Goal: Information Seeking & Learning: Learn about a topic

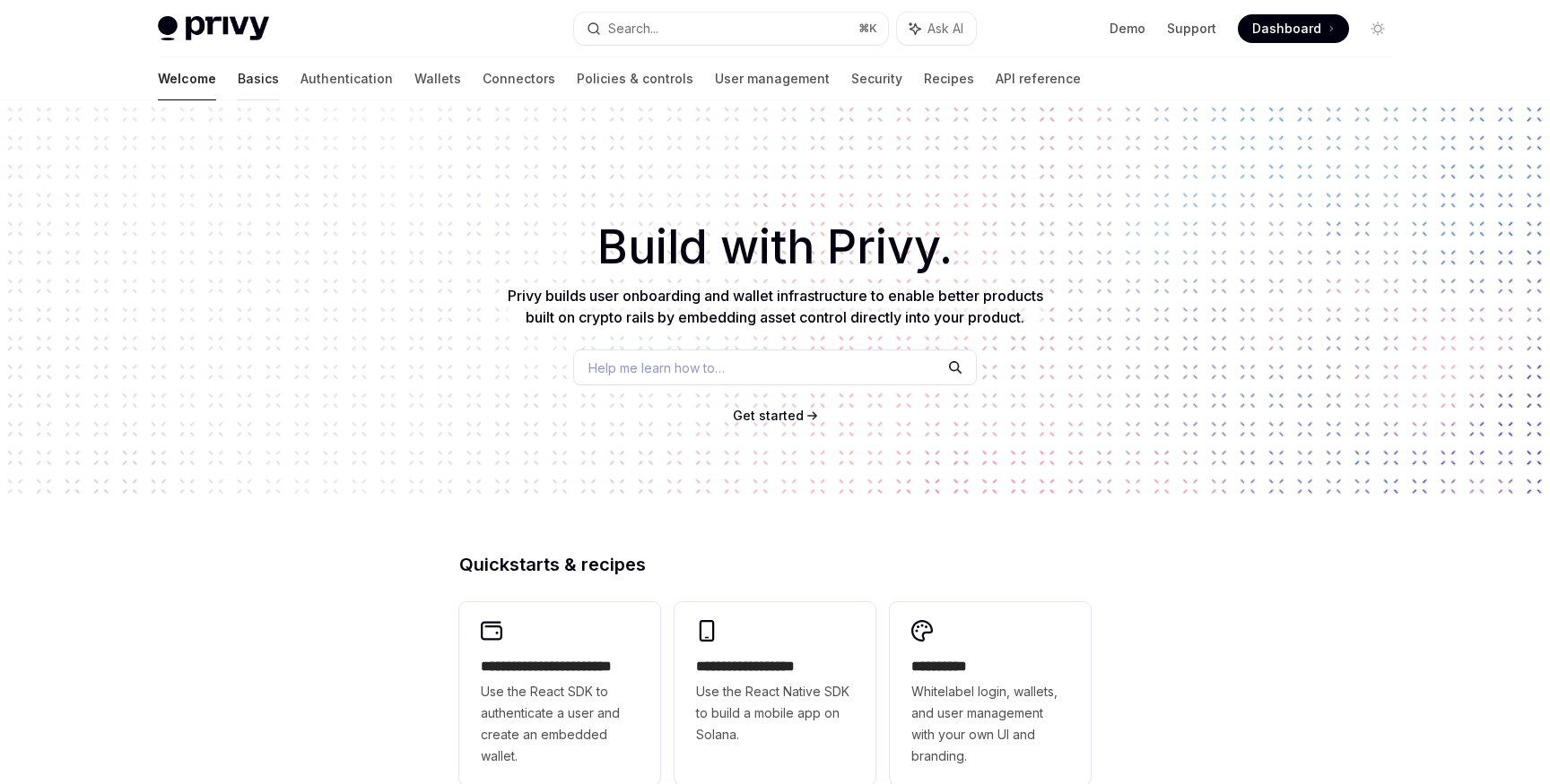
click at [238, 85] on link "Basics" at bounding box center [258, 78] width 41 height 43
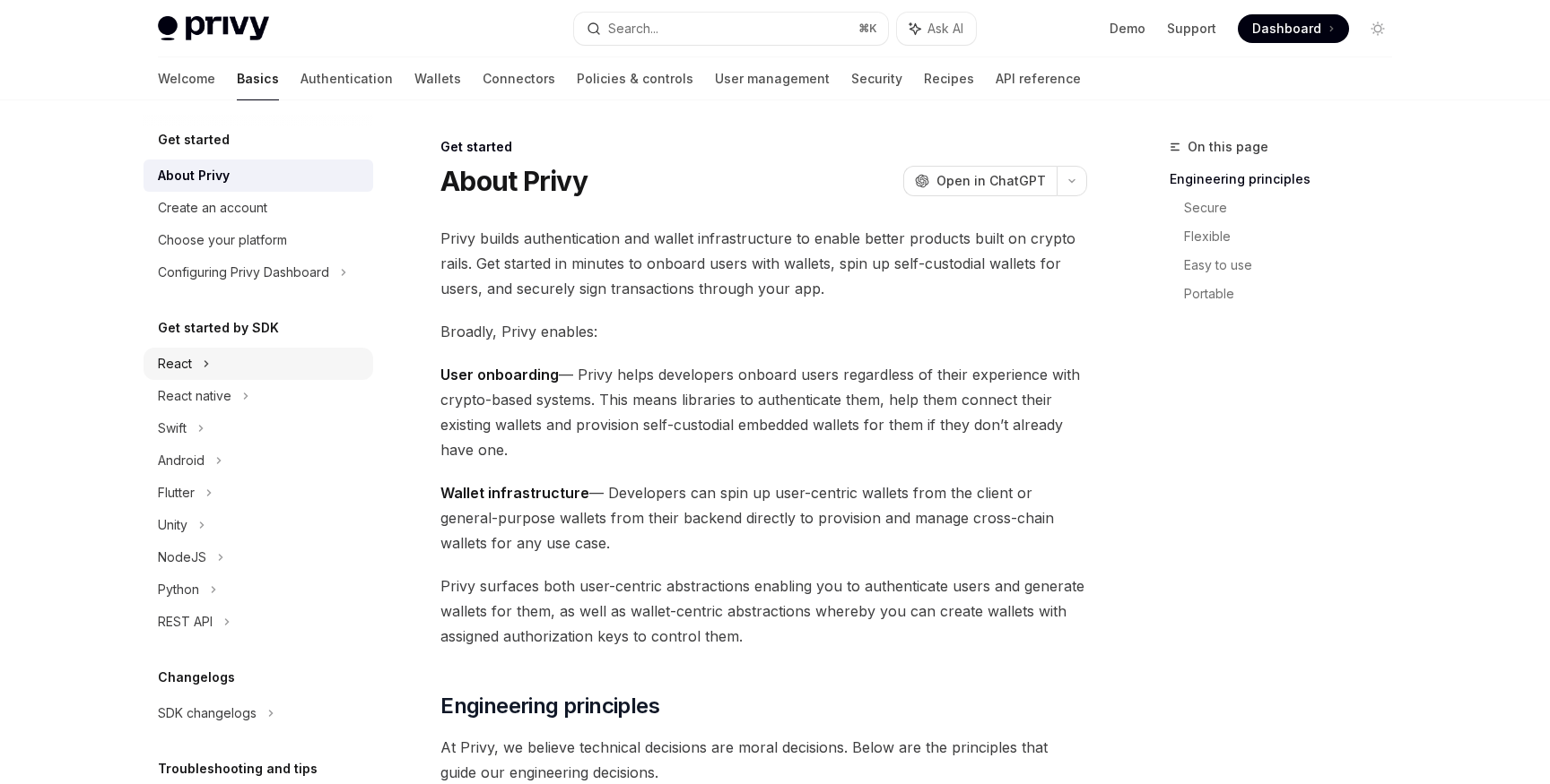
click at [194, 362] on div "React" at bounding box center [258, 364] width 230 height 32
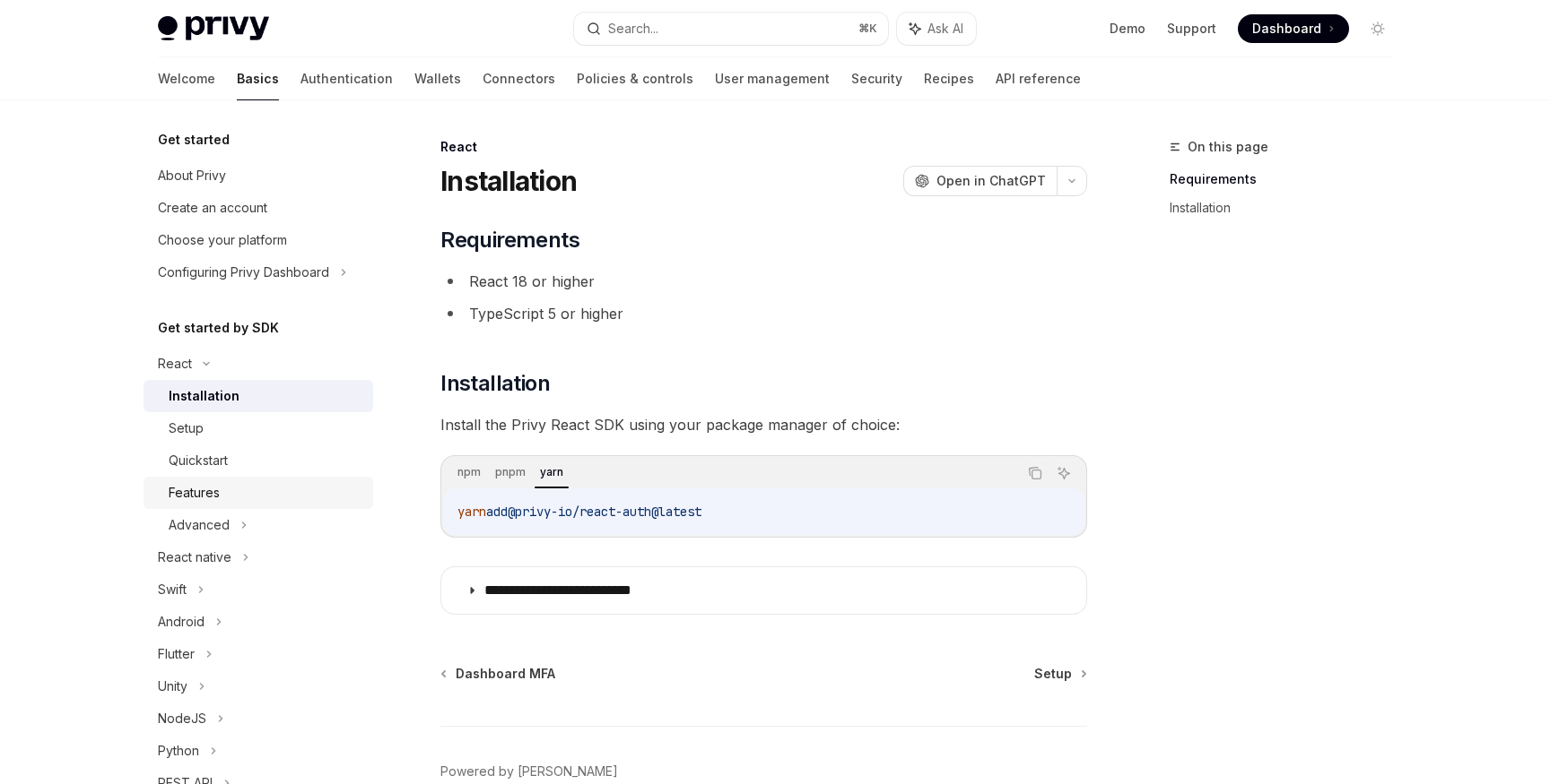
click at [255, 488] on div "Features" at bounding box center [265, 493] width 194 height 22
type textarea "*"
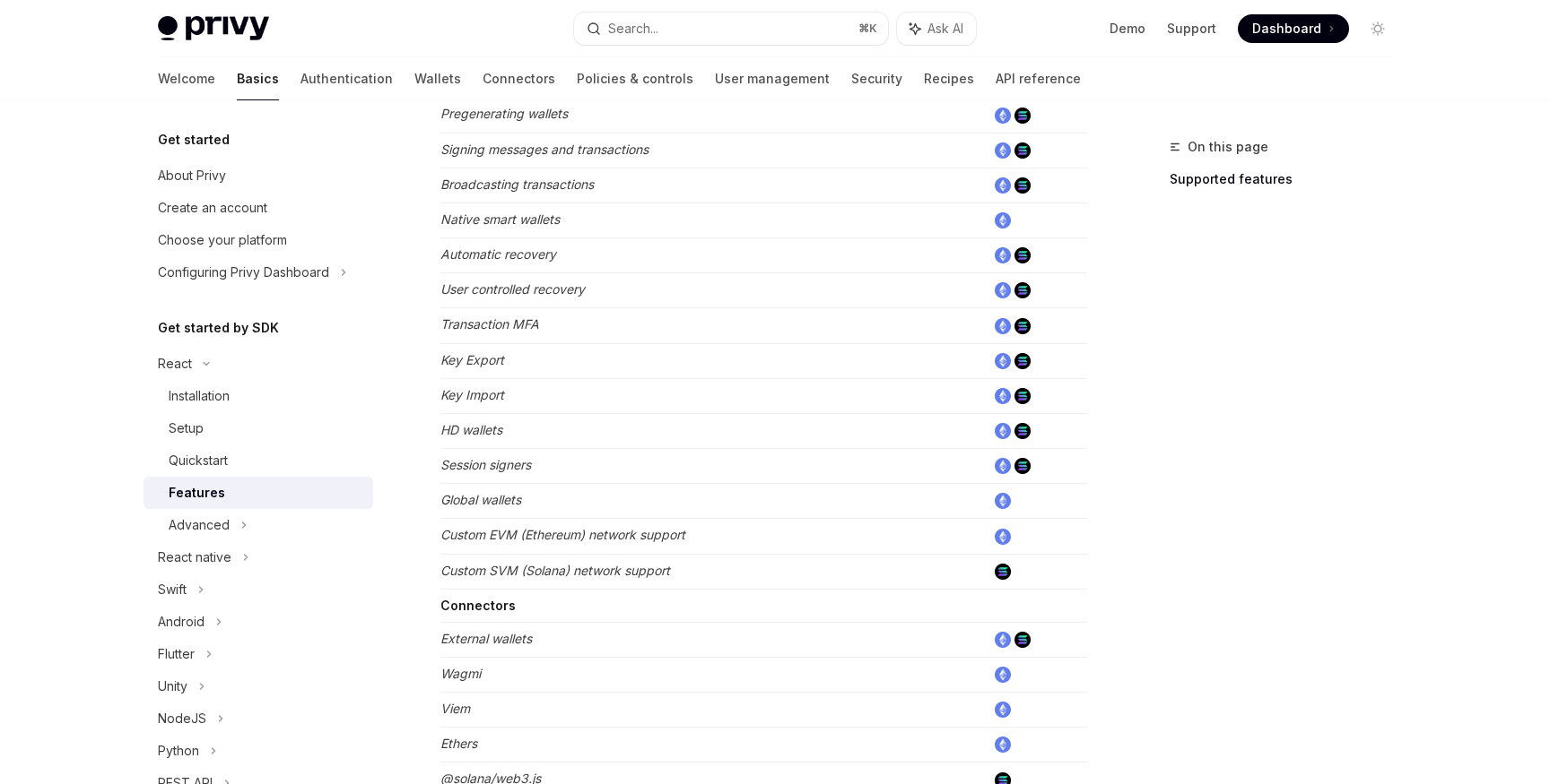
scroll to position [674, 0]
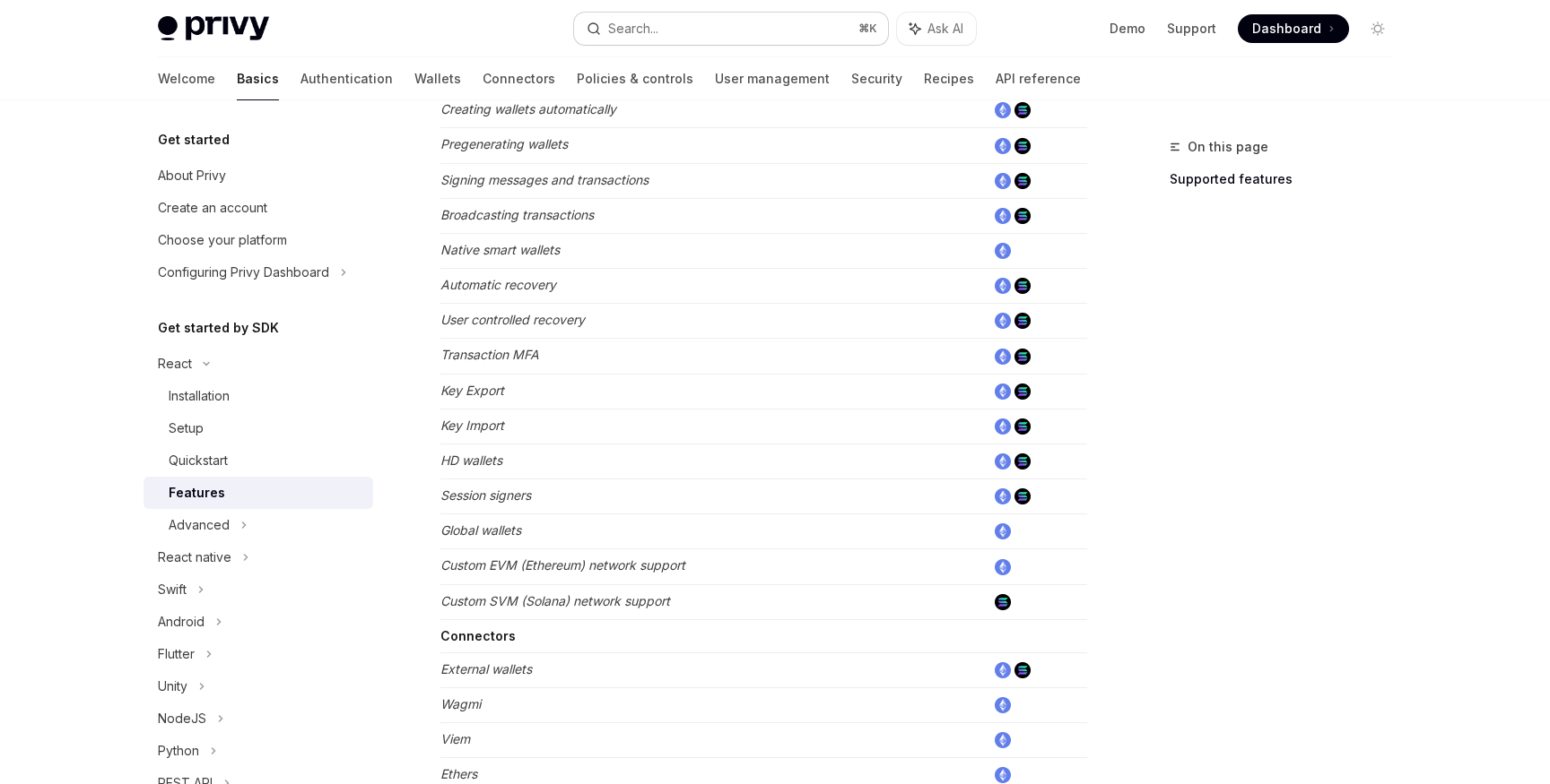
click at [661, 27] on button "Search... ⌘ K" at bounding box center [731, 29] width 314 height 32
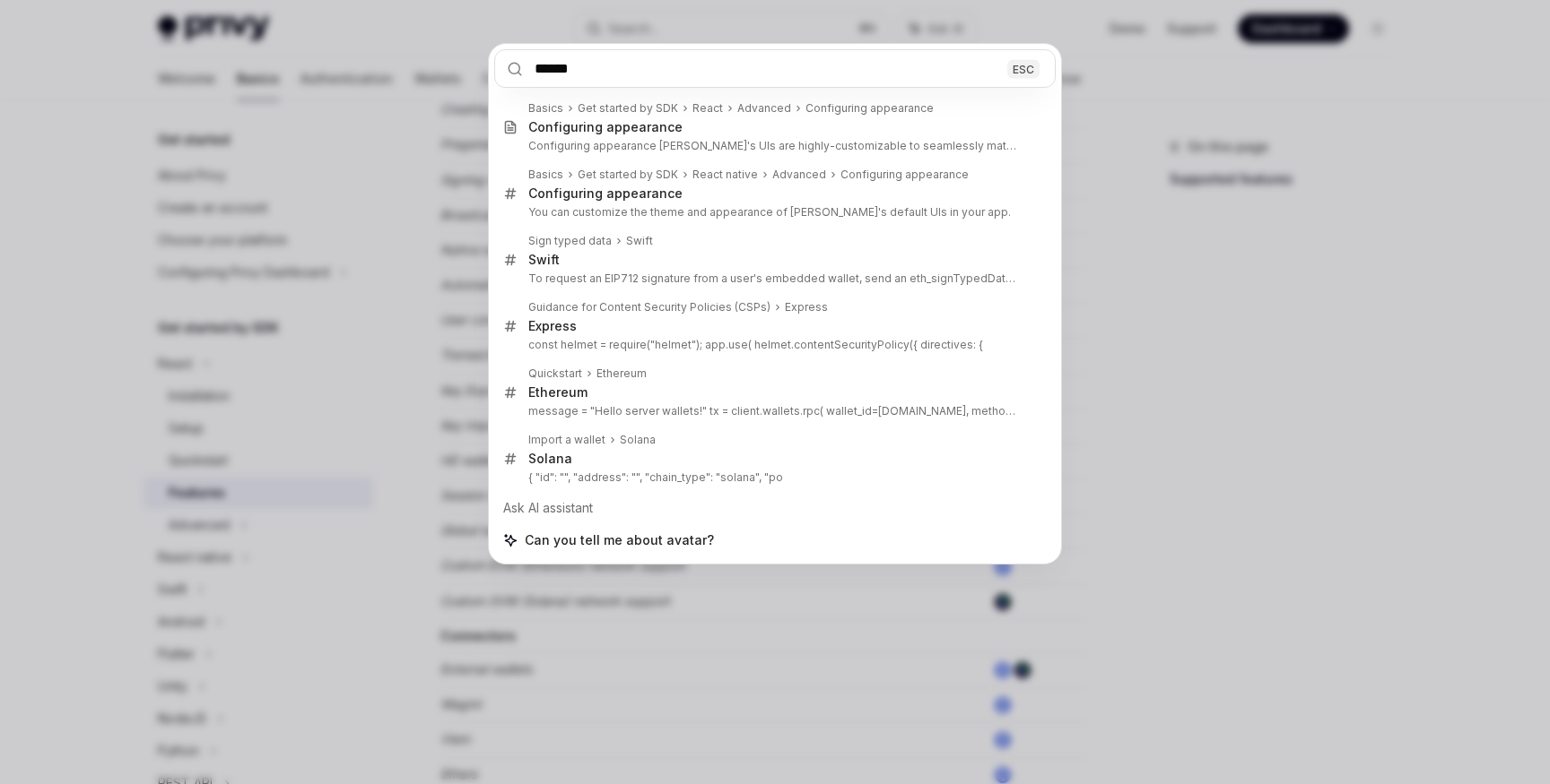
type input "******"
click at [389, 392] on div "****** ESC Basics Get started by SDK React Advanced Configuring appearance Conf…" at bounding box center [775, 392] width 1550 height 784
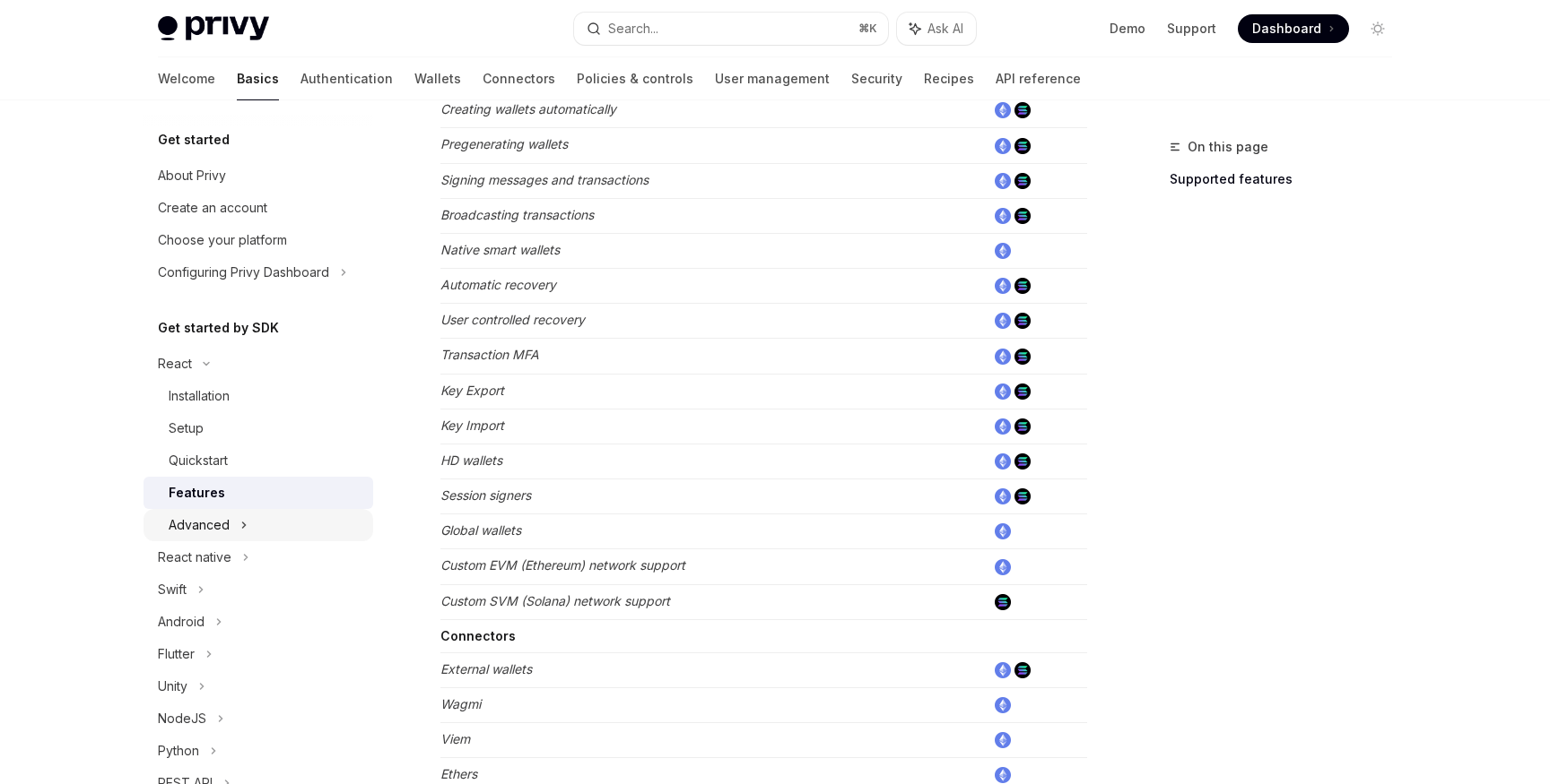
click at [242, 521] on icon at bounding box center [244, 526] width 7 height 22
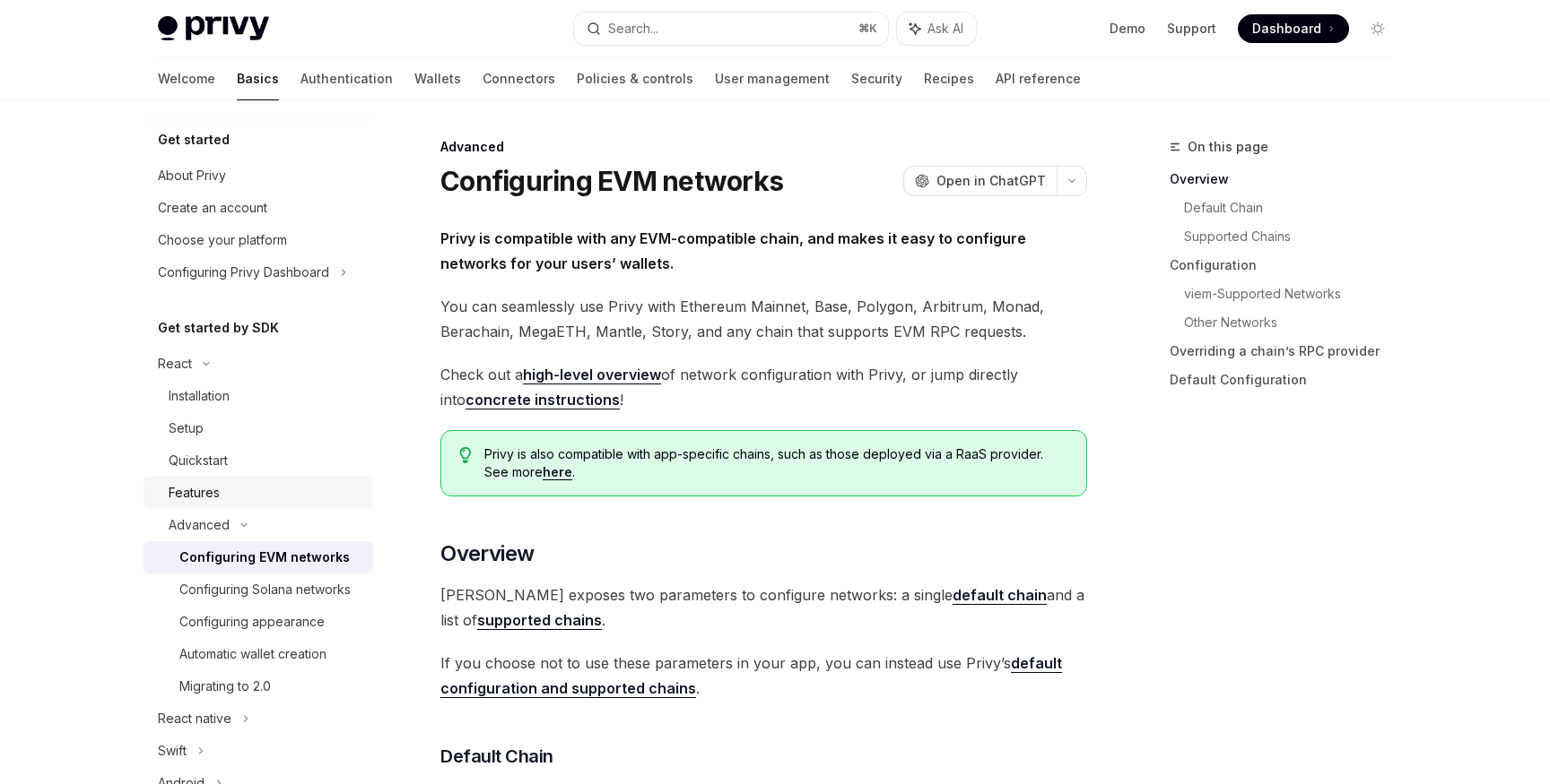
click at [220, 482] on div "Features" at bounding box center [265, 493] width 194 height 22
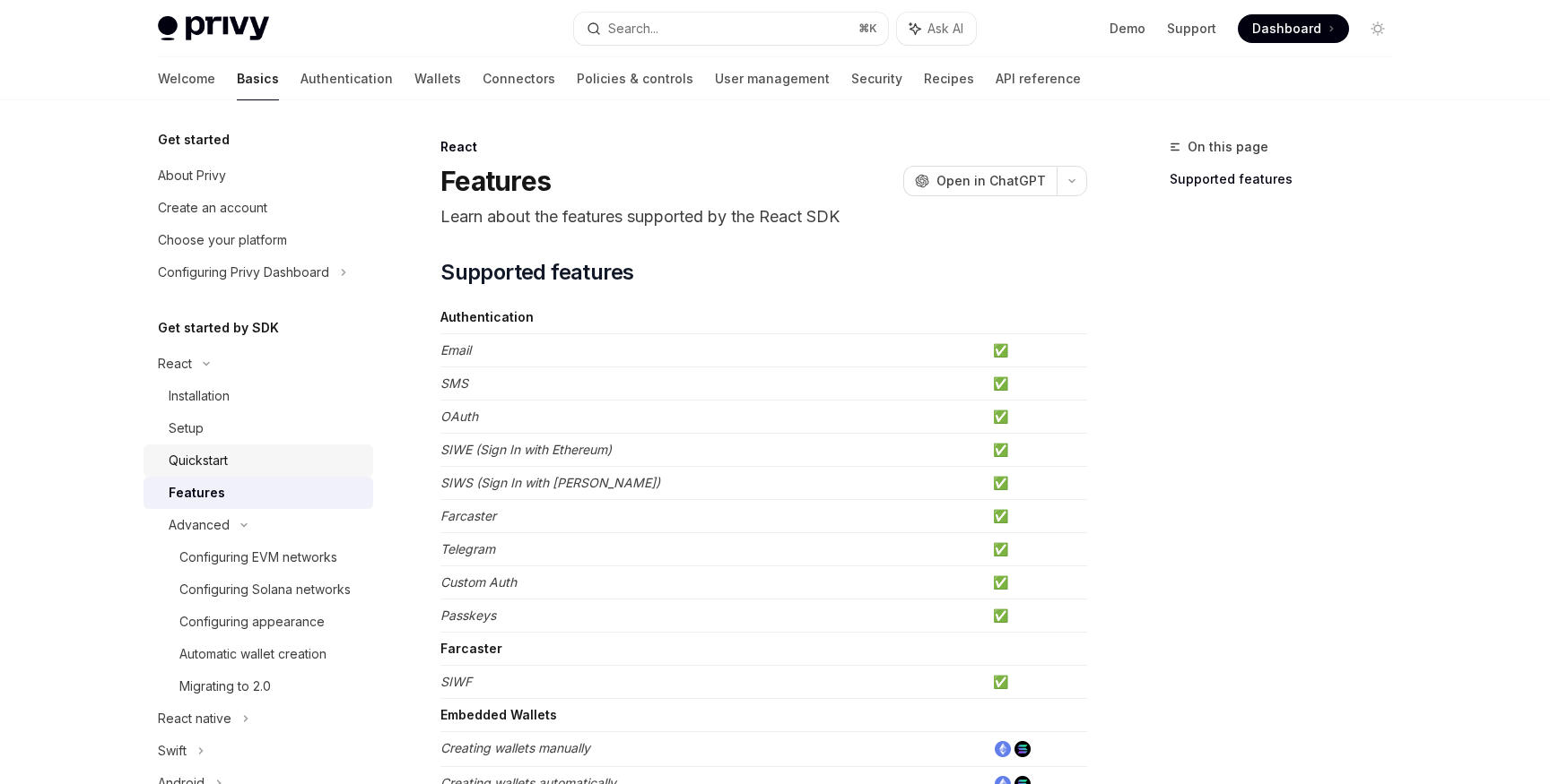
click at [219, 458] on div "Quickstart" at bounding box center [199, 461] width 60 height 22
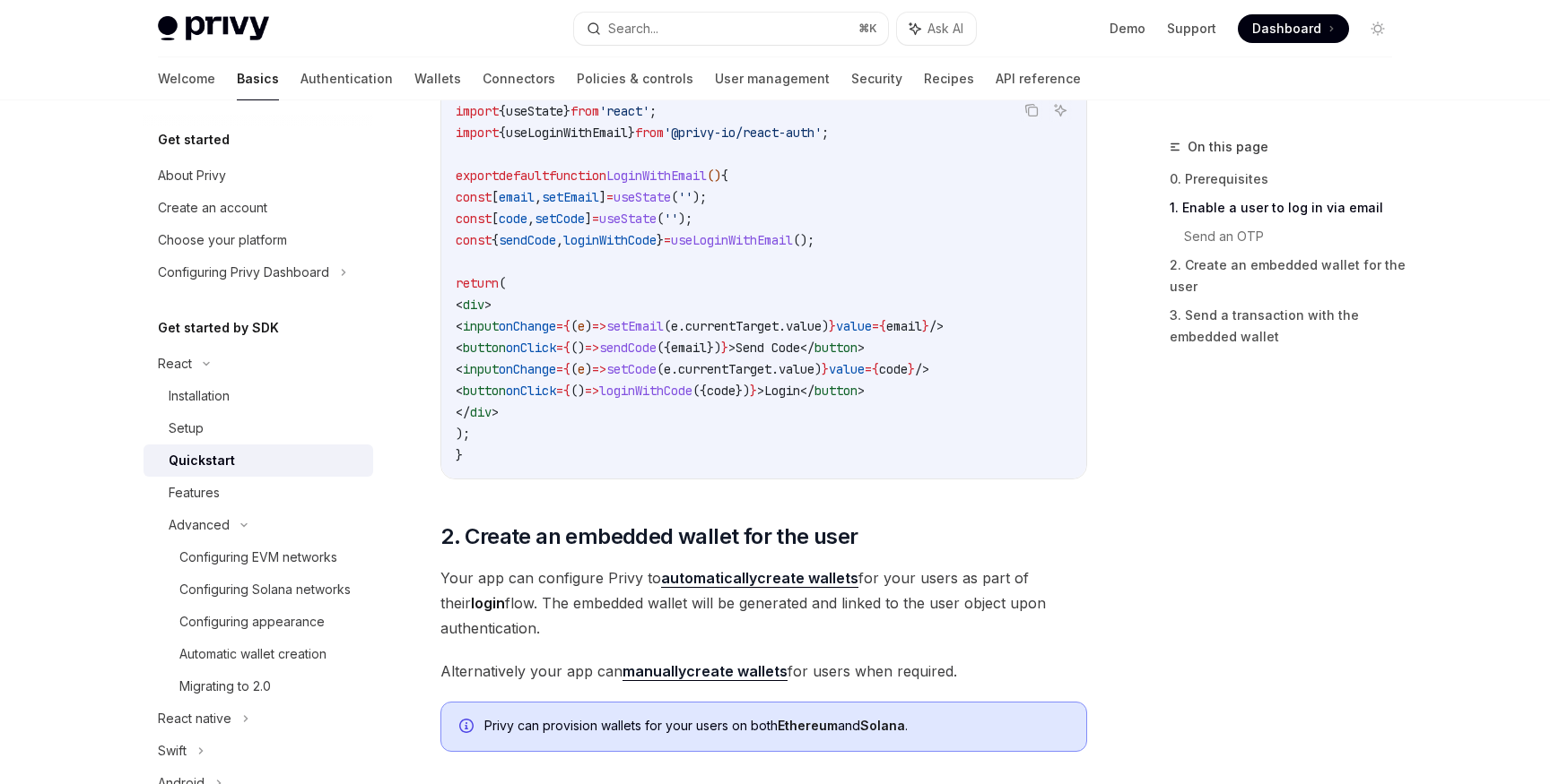
scroll to position [993, 0]
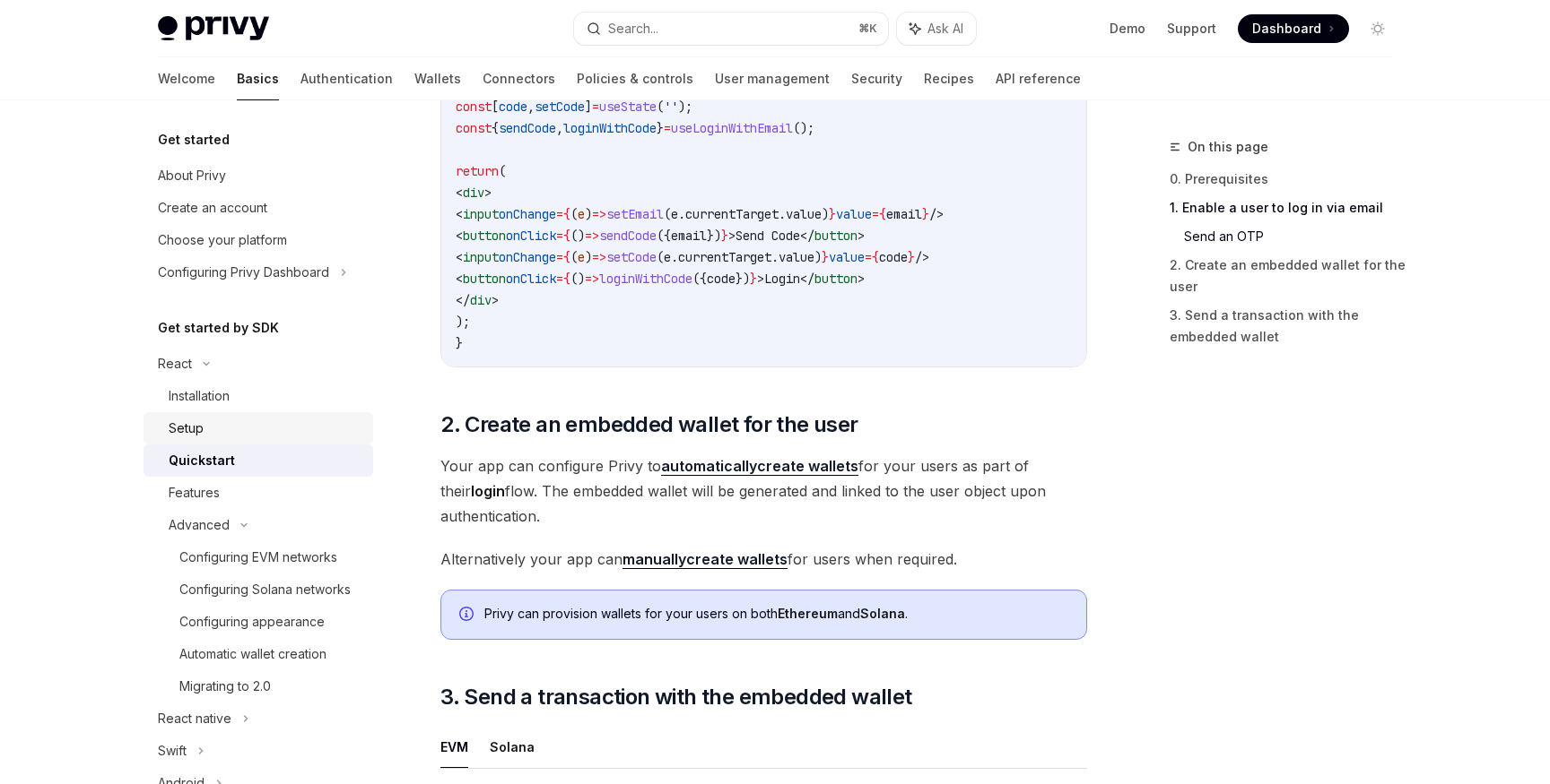
click at [197, 425] on div "Setup" at bounding box center [186, 428] width 35 height 22
type textarea "*"
